Goal: Answer question/provide support: Share knowledge or assist other users

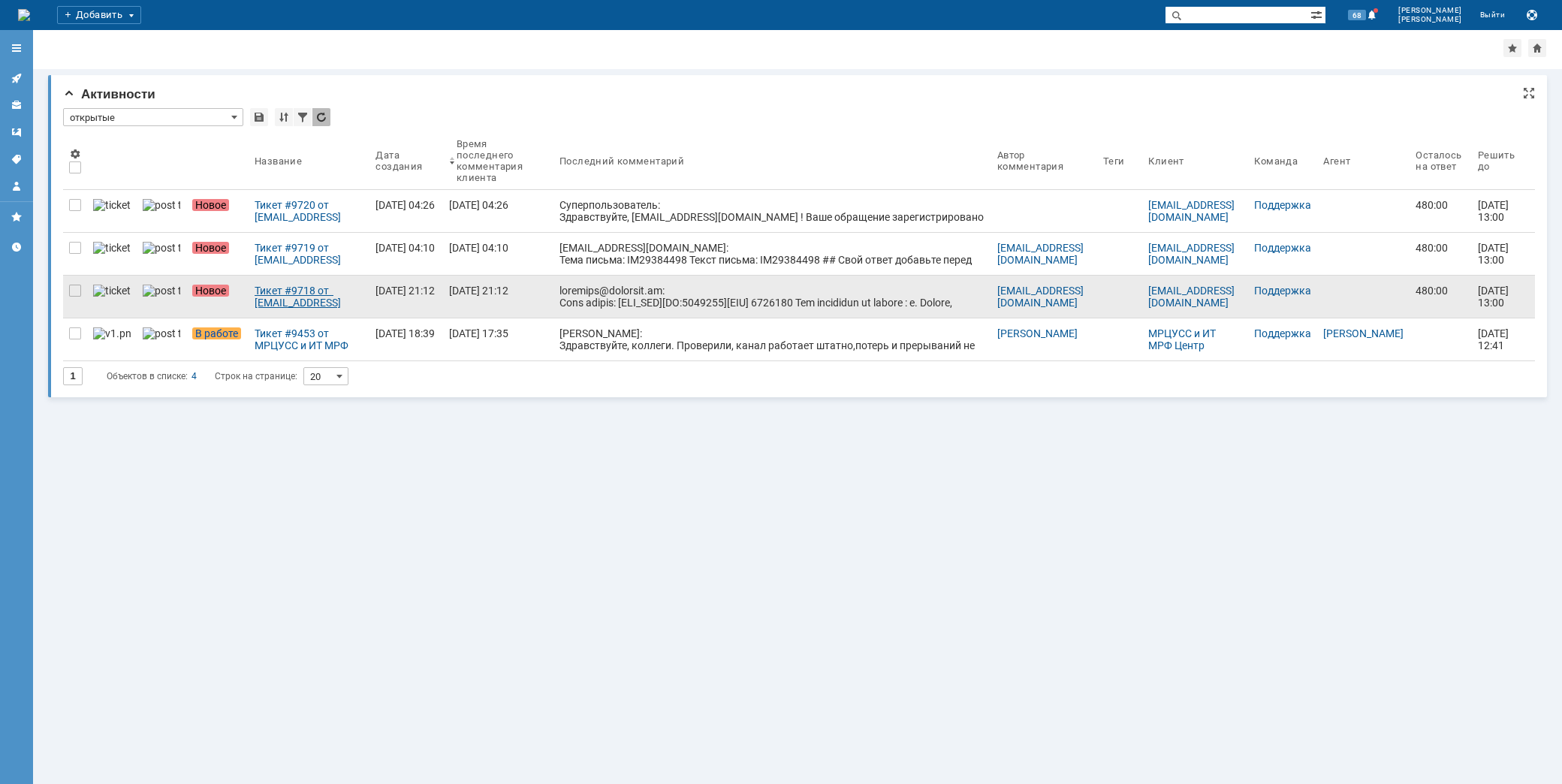
click at [298, 300] on div "Тикет #9718 от [EMAIL_ADDRESS][DOMAIN_NAME] (статус: Новое)" at bounding box center [309, 297] width 109 height 24
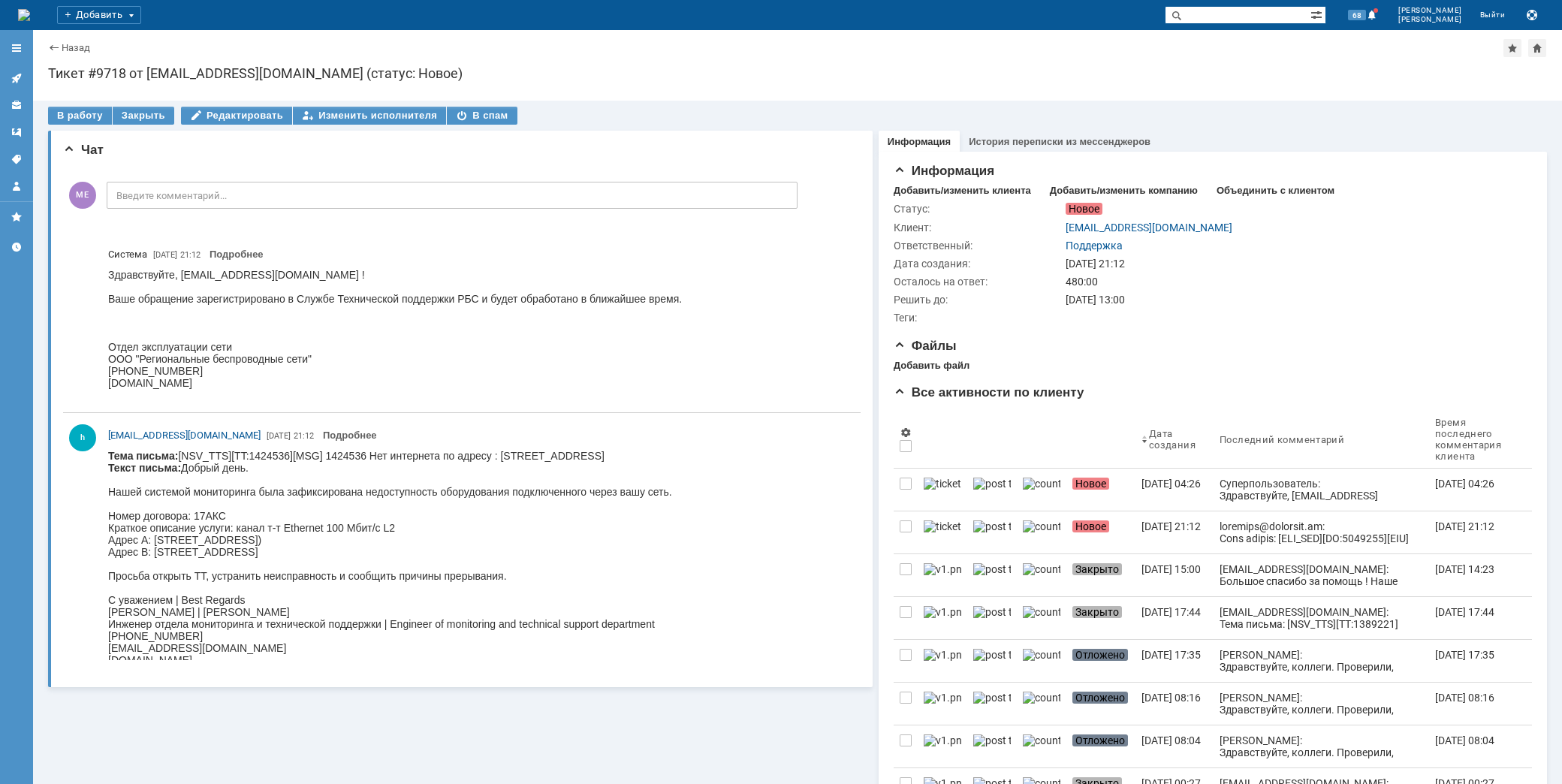
click at [575, 459] on body "Тема письма: [NSV_TTS][TT:1424536][MSG] 1424536 Нет интернета по адресу : г. Мо…" at bounding box center [390, 557] width 564 height 216
click at [575, 460] on body "Тема письма: [NSV_TTS][TT:1424536][MSG] 1424536 Нет интернета по адресу : г. Мо…" at bounding box center [390, 557] width 564 height 216
copy body "Нижняя"
